Goal: Find specific page/section: Find specific page/section

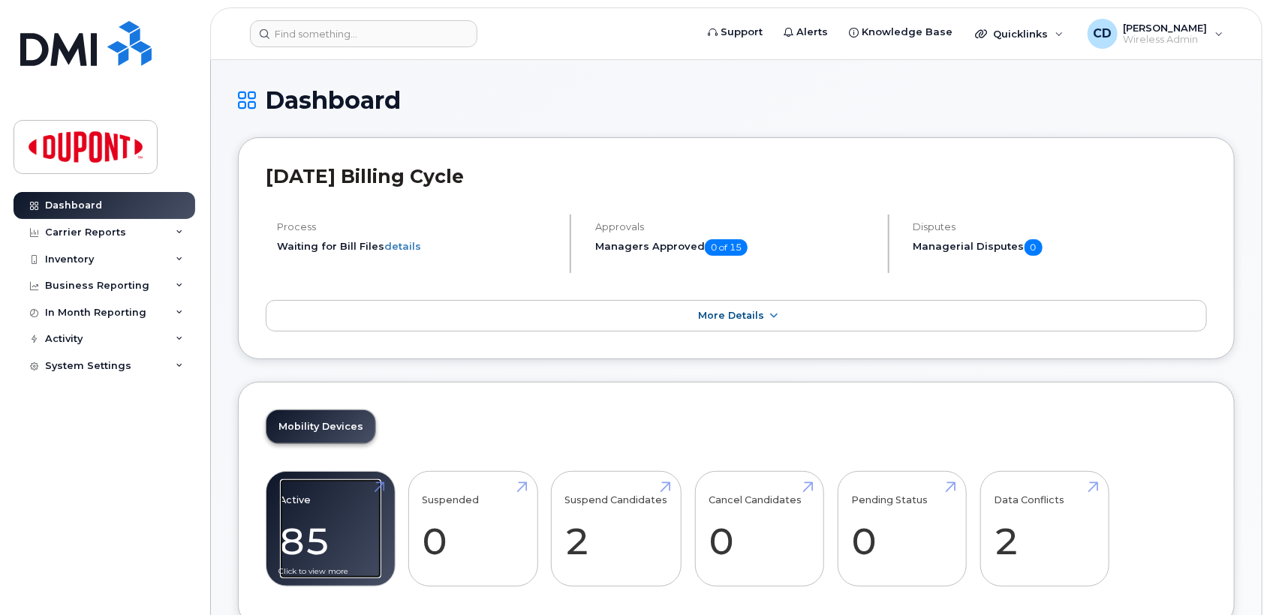
click at [315, 522] on link "Active 85 -11%" at bounding box center [330, 528] width 101 height 99
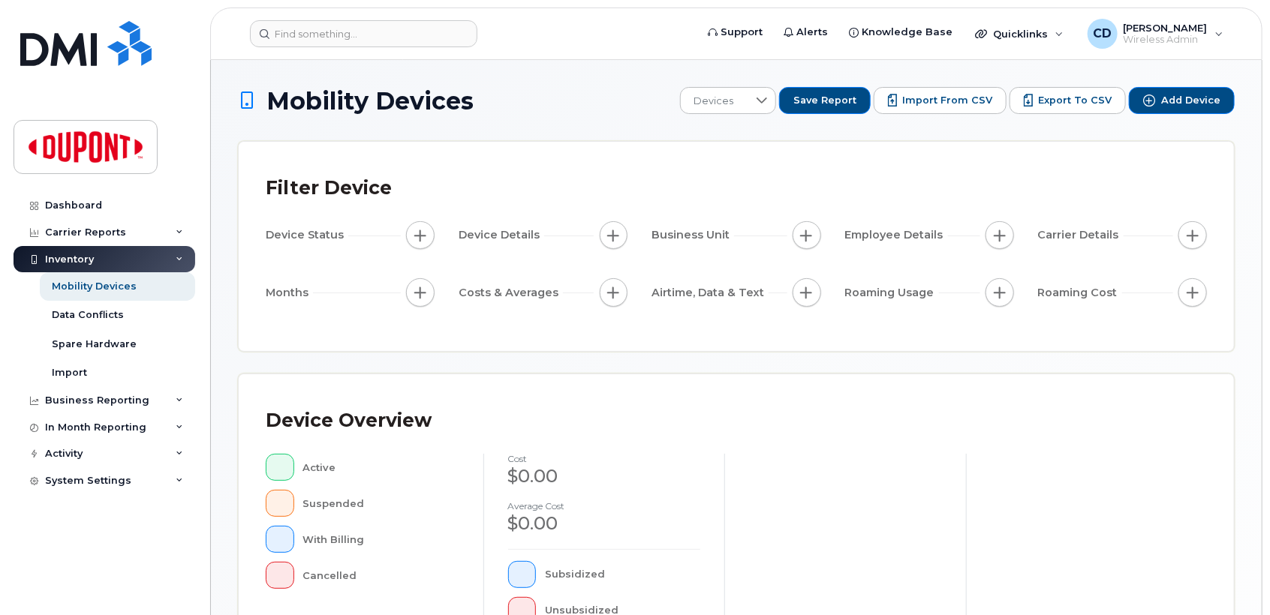
scroll to position [36, 0]
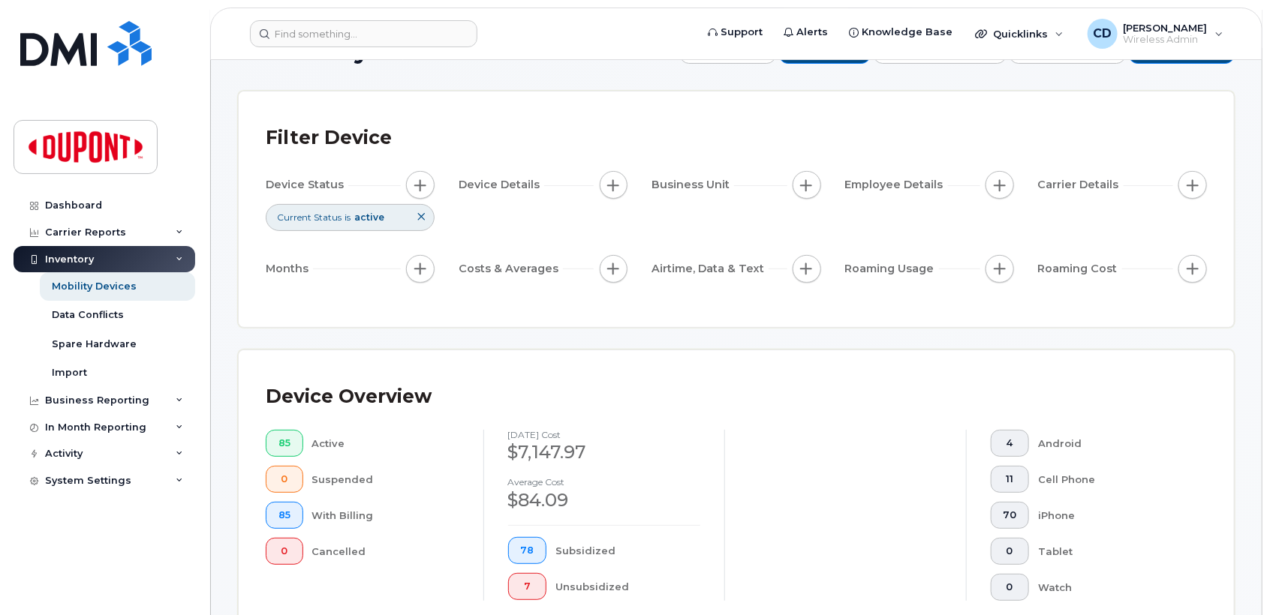
scroll to position [140, 0]
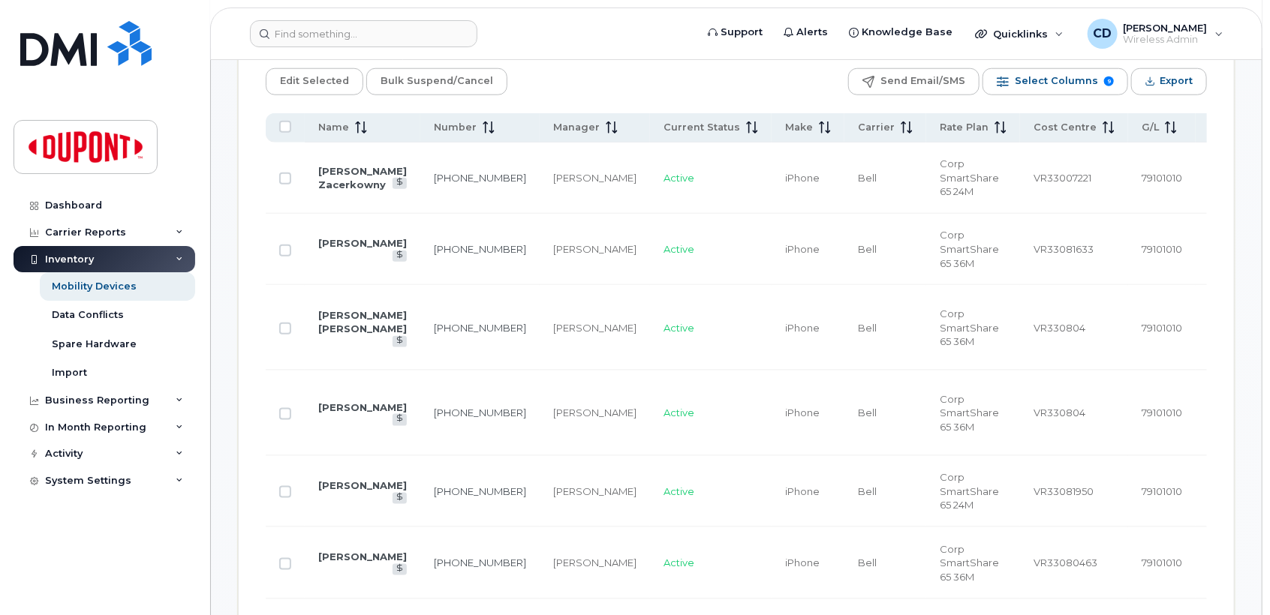
scroll to position [780, 0]
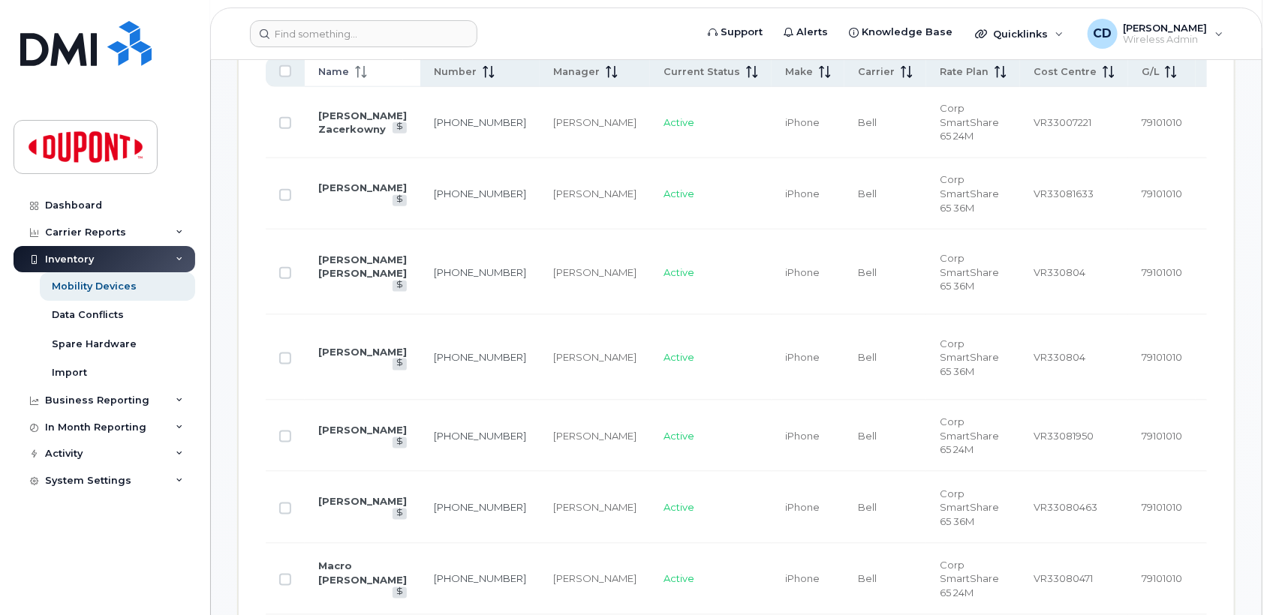
click at [360, 74] on icon at bounding box center [361, 72] width 12 height 12
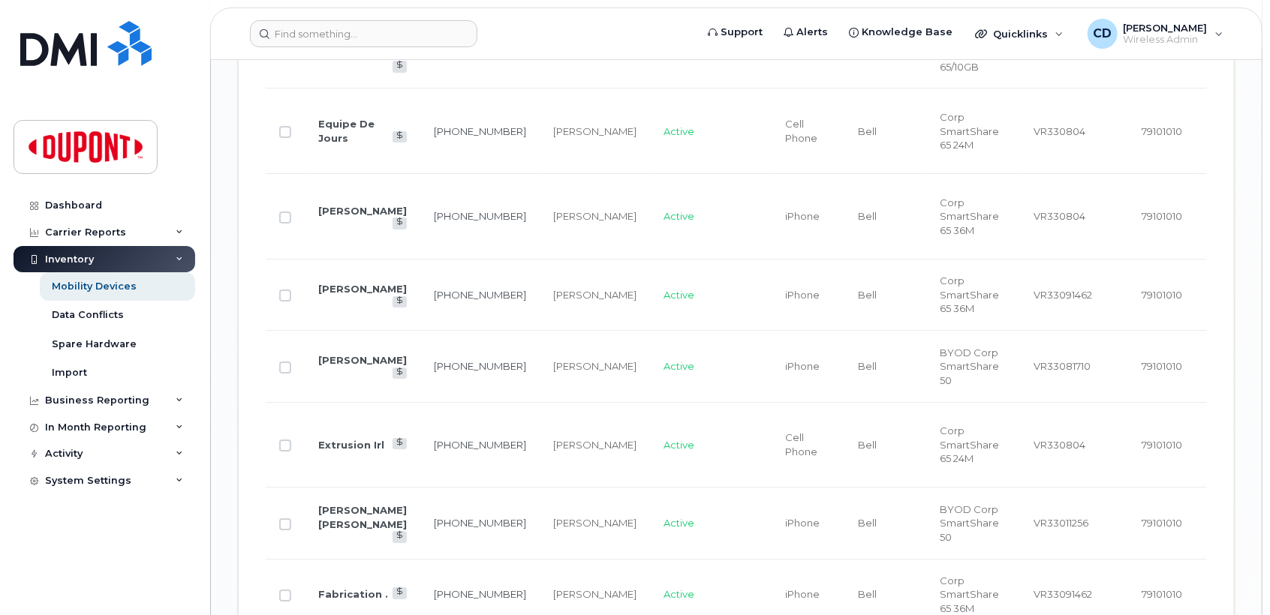
scroll to position [2621, 0]
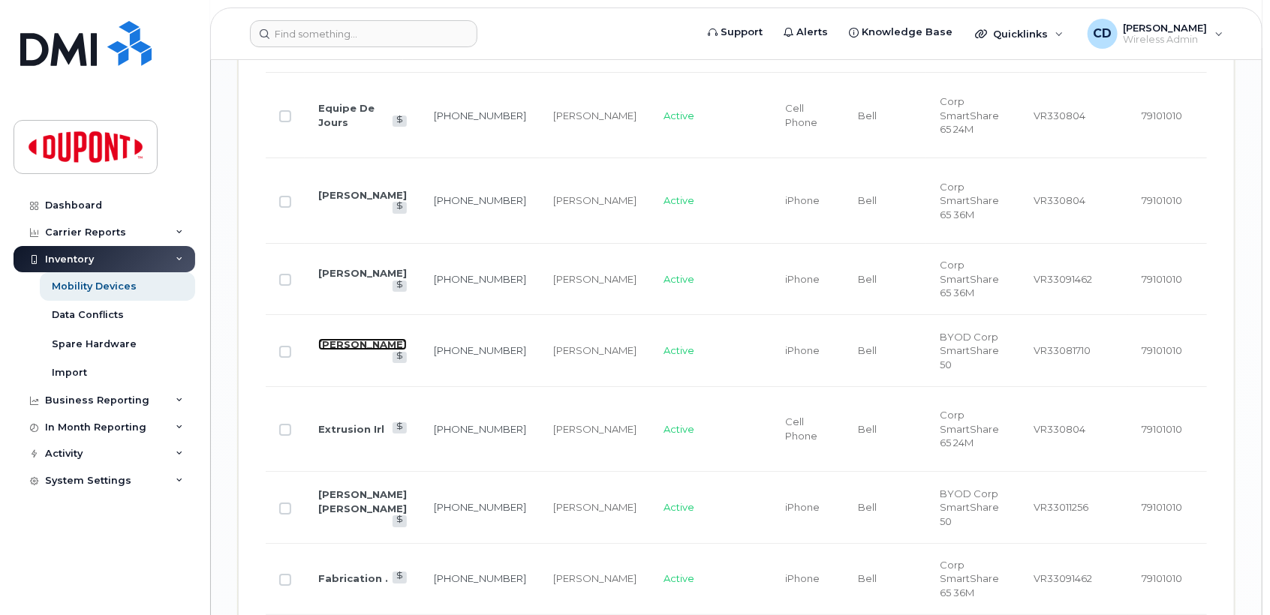
click at [355, 350] on link "[PERSON_NAME]" at bounding box center [362, 344] width 89 height 12
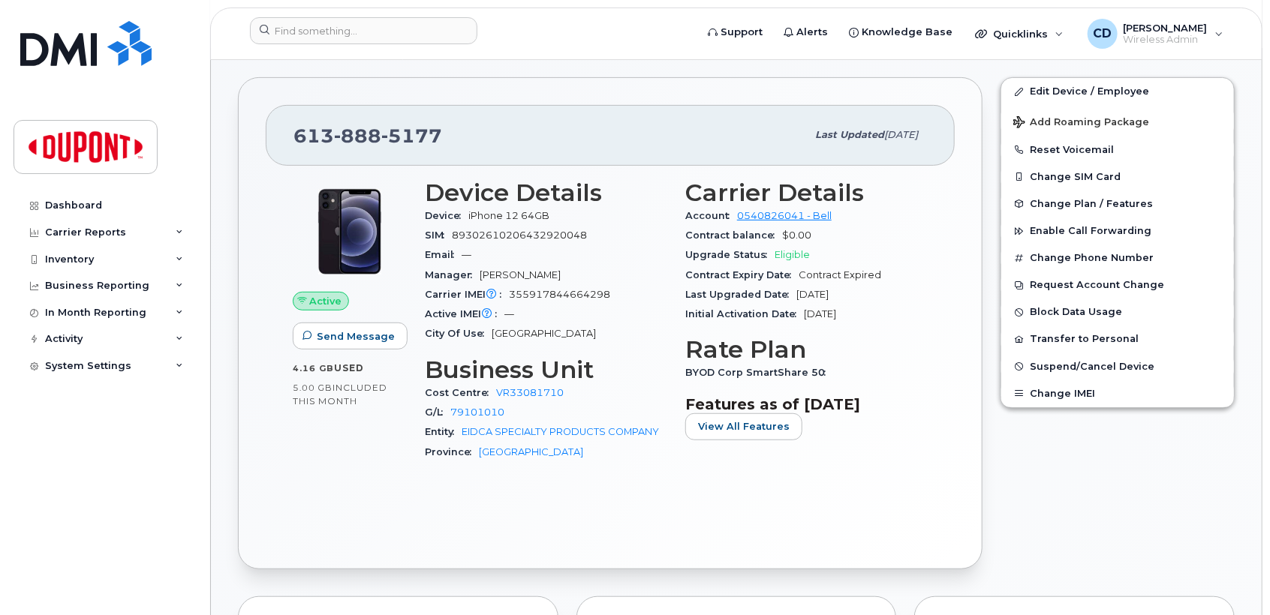
scroll to position [295, 0]
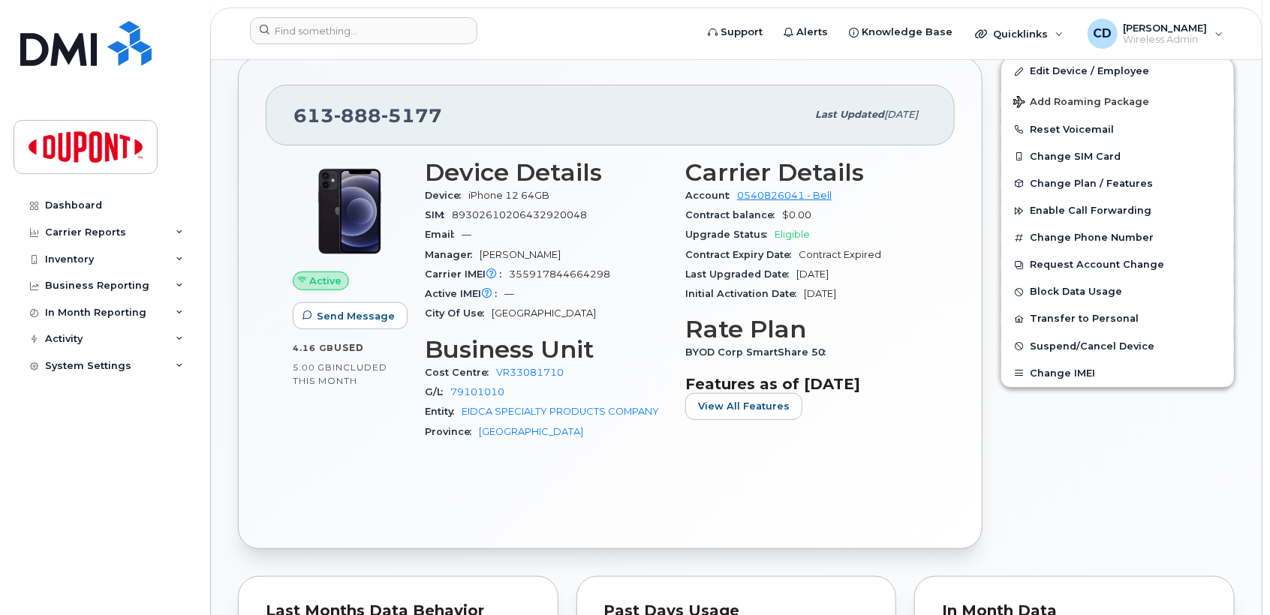
drag, startPoint x: 353, startPoint y: 330, endPoint x: 414, endPoint y: 282, distance: 78.0
click at [353, 330] on div "Active Send Message 4.16 GB  used 5.00 GB  included this month" at bounding box center [350, 273] width 114 height 229
click at [187, 419] on div "Dashboard Carrier Reports Monthly Billing Data Daily Data Pooling Data Behavior…" at bounding box center [106, 392] width 185 height 401
click at [105, 150] on img at bounding box center [86, 147] width 116 height 44
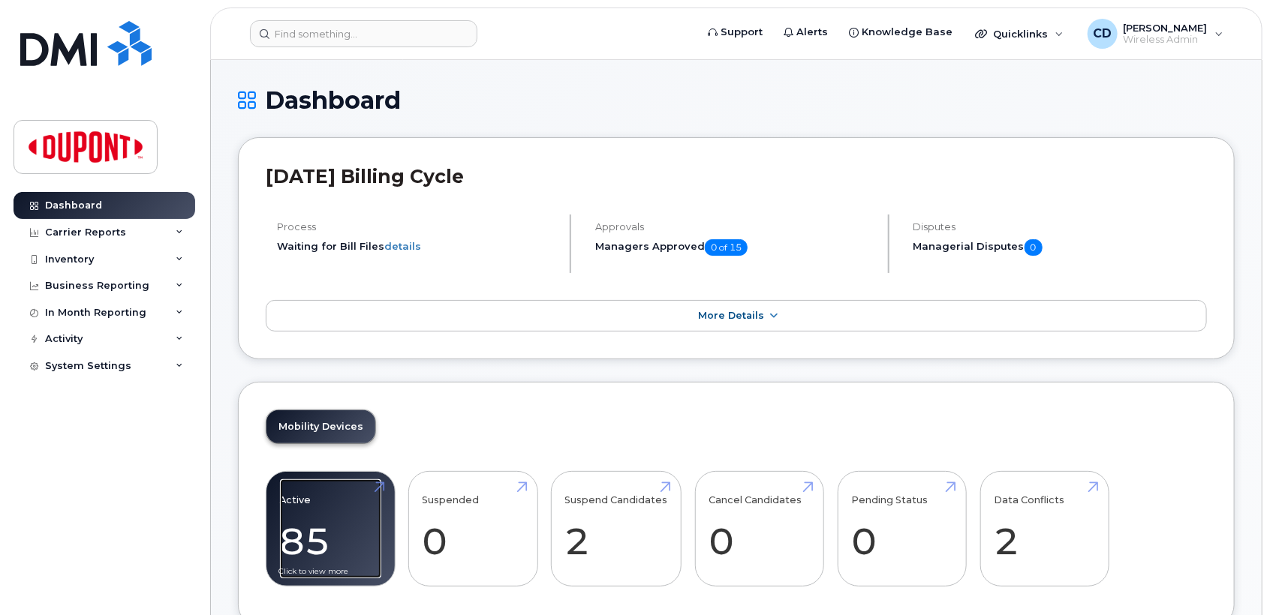
click at [334, 530] on link "Active 85 -11%" at bounding box center [330, 528] width 101 height 99
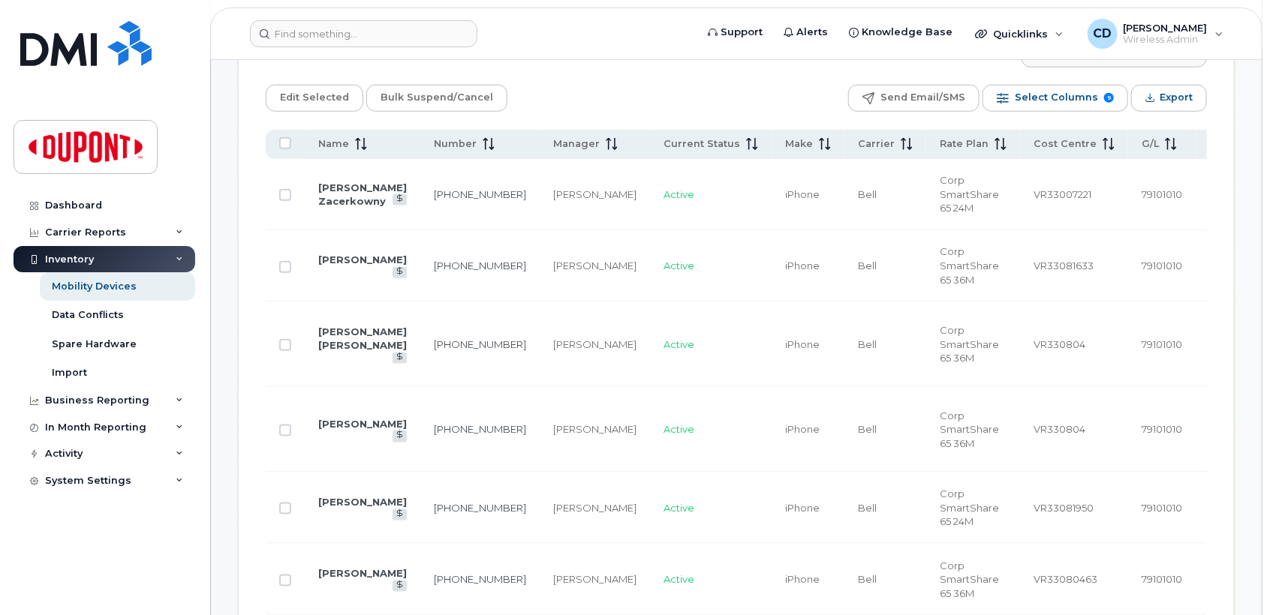
scroll to position [709, 0]
click at [345, 146] on span "Name" at bounding box center [333, 144] width 31 height 14
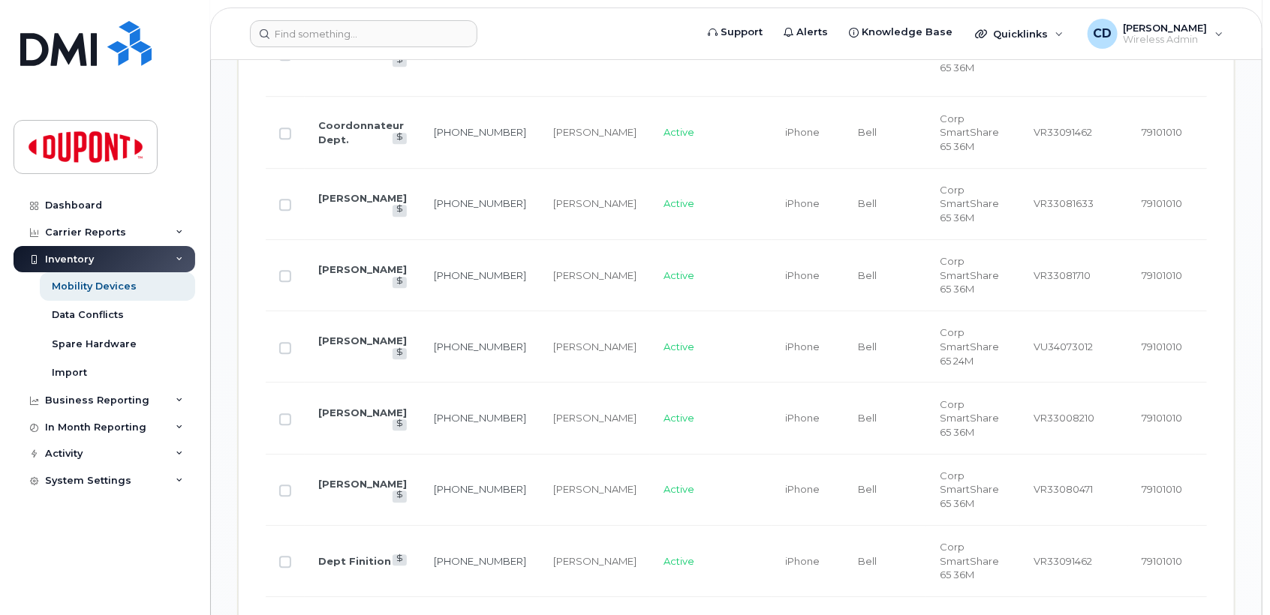
scroll to position [1873, 0]
